Goal: Check status: Check status

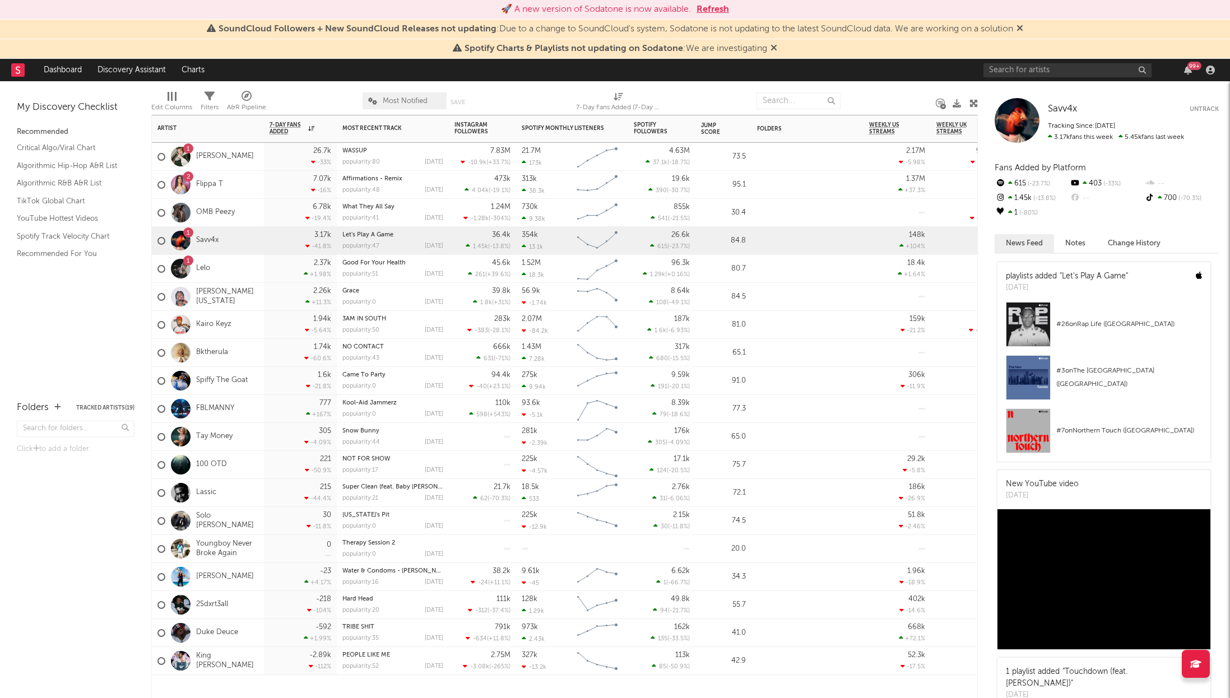
click at [211, 234] on div "1 Savv4x" at bounding box center [187, 241] width 61 height 33
click at [212, 241] on link "Savv4x" at bounding box center [207, 241] width 22 height 10
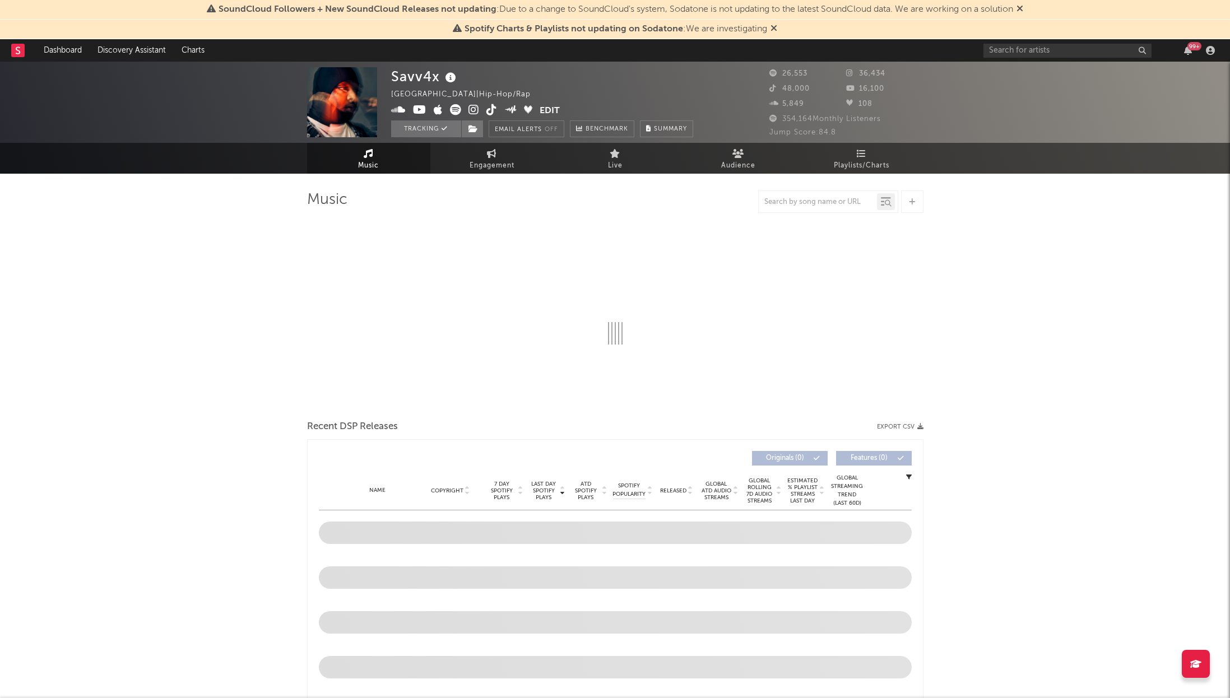
select select "6m"
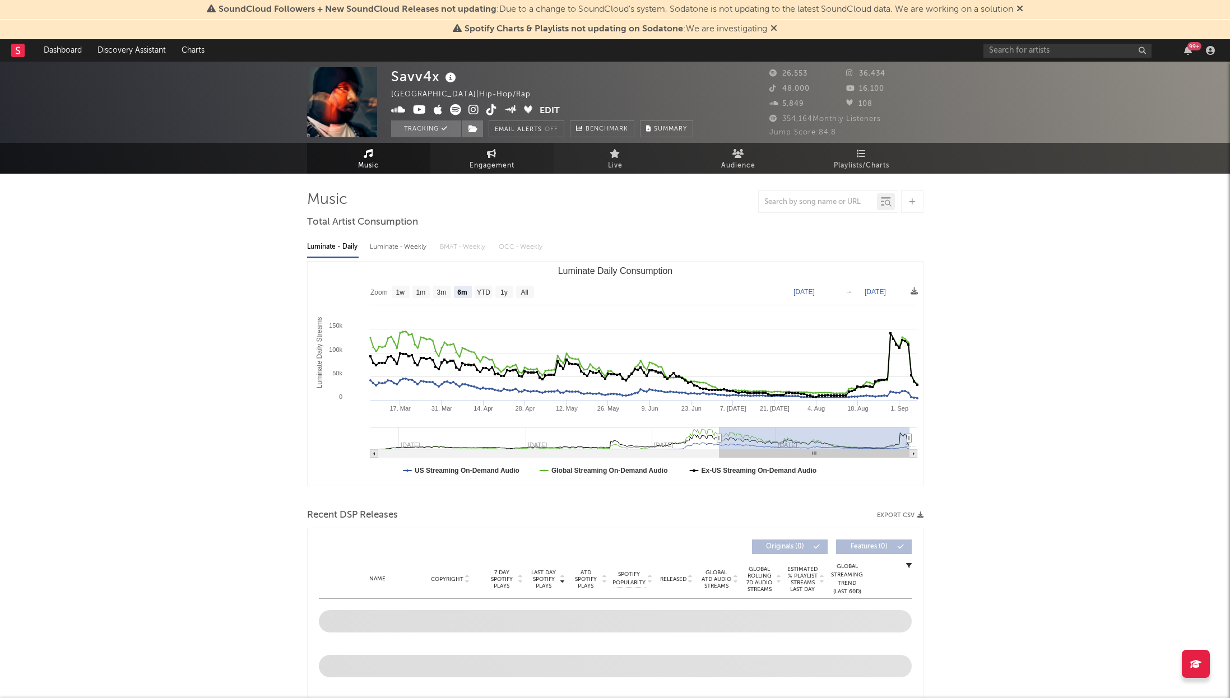
click at [495, 160] on span "Engagement" at bounding box center [492, 165] width 45 height 13
select select "1w"
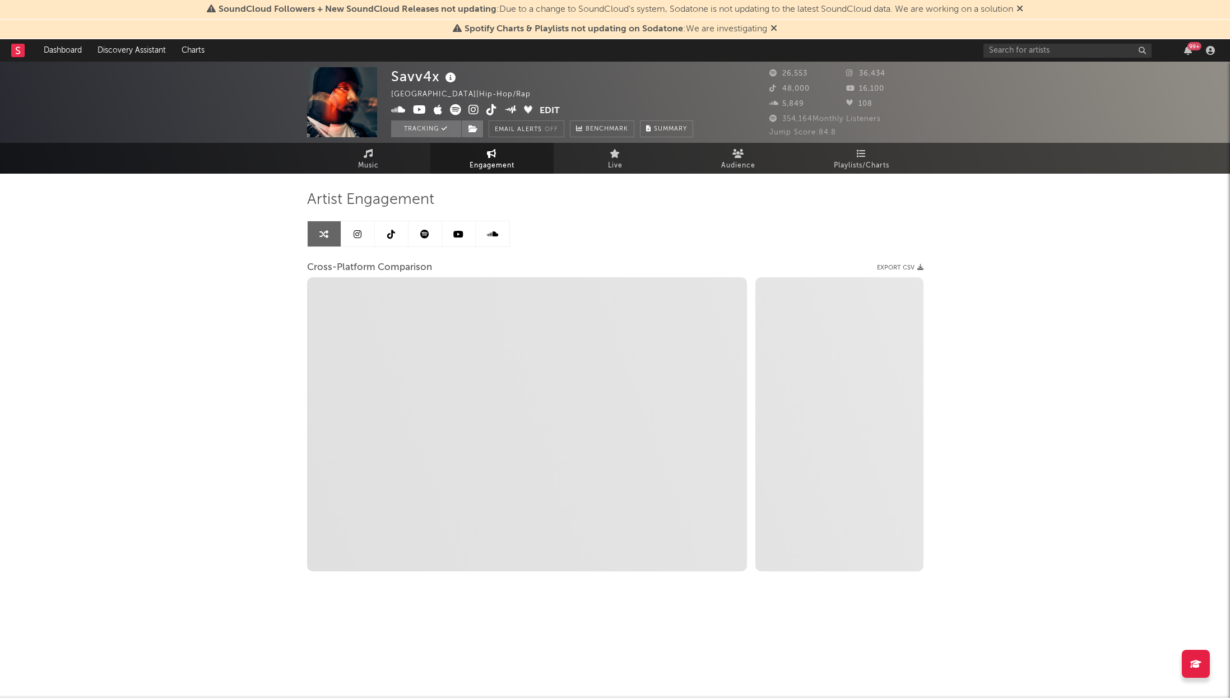
select select "1m"
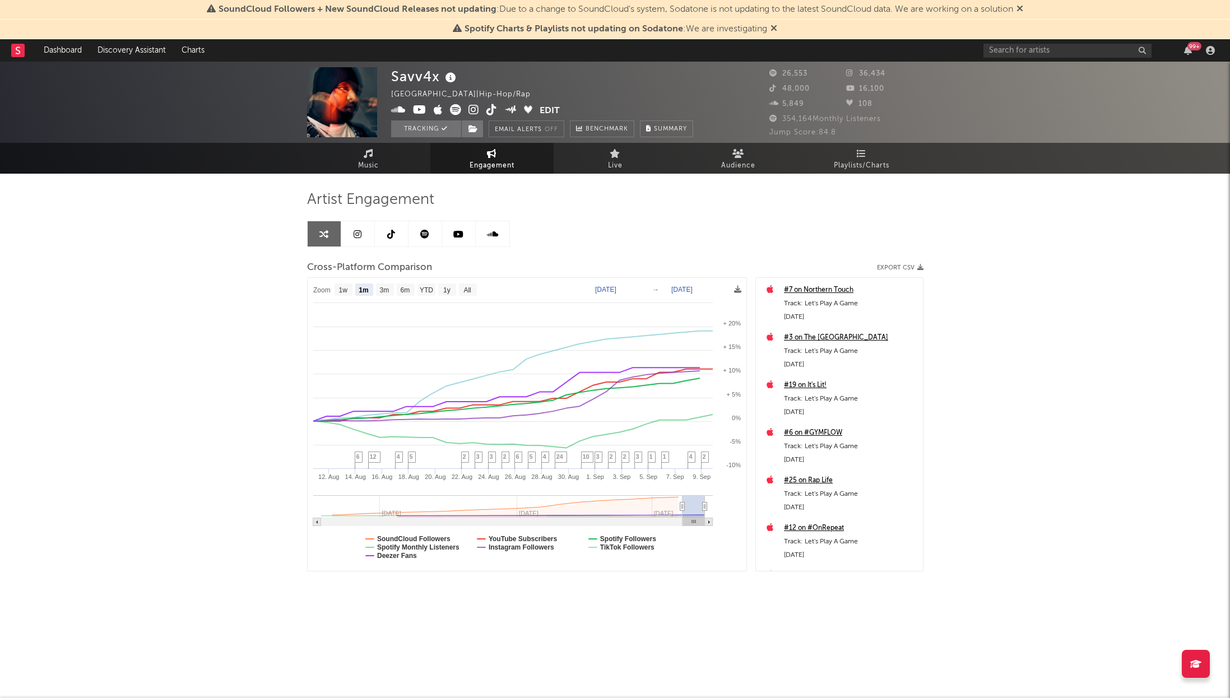
click at [616, 289] on text "Aug 10, 2025" at bounding box center [605, 290] width 21 height 8
click at [640, 290] on input "2025-08-10" at bounding box center [614, 289] width 52 height 11
type input "2025-08-29"
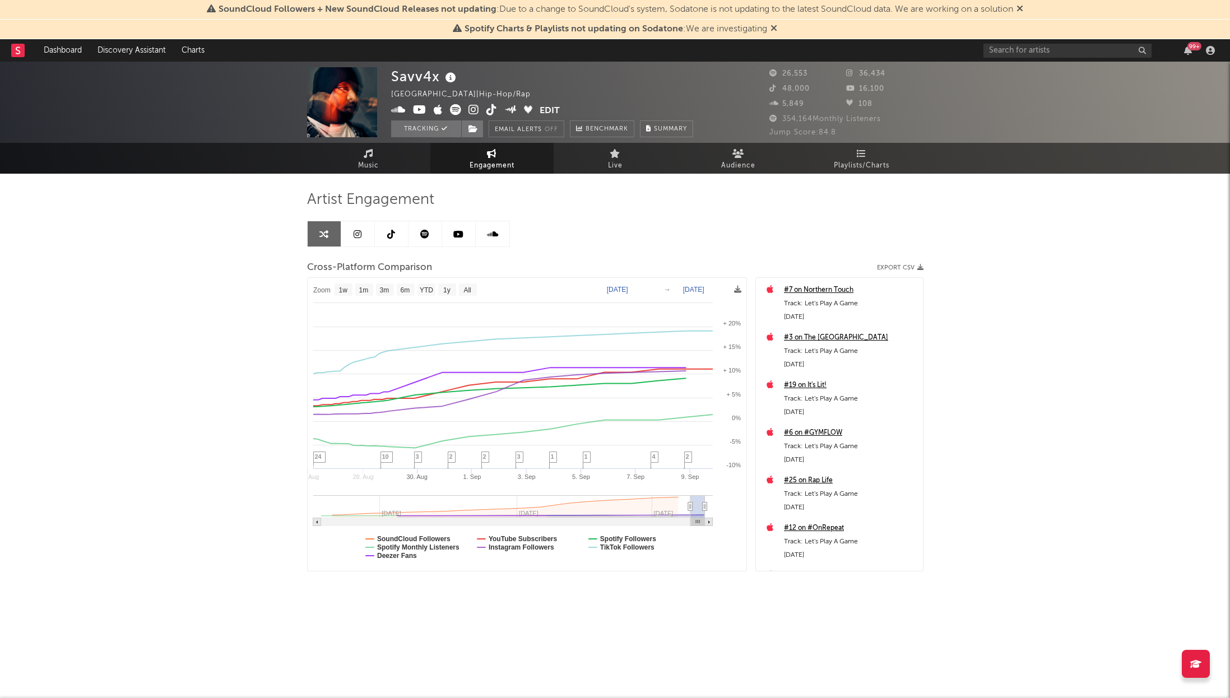
select select "1w"
